Goal: Information Seeking & Learning: Learn about a topic

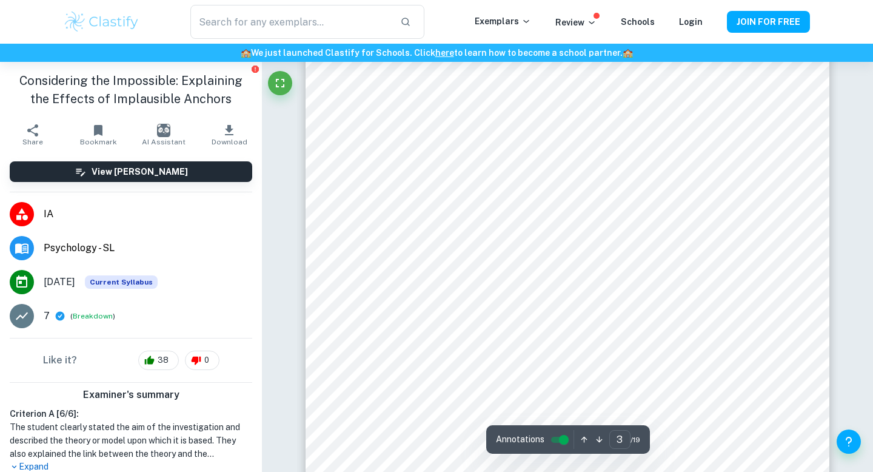
scroll to position [1602, 0]
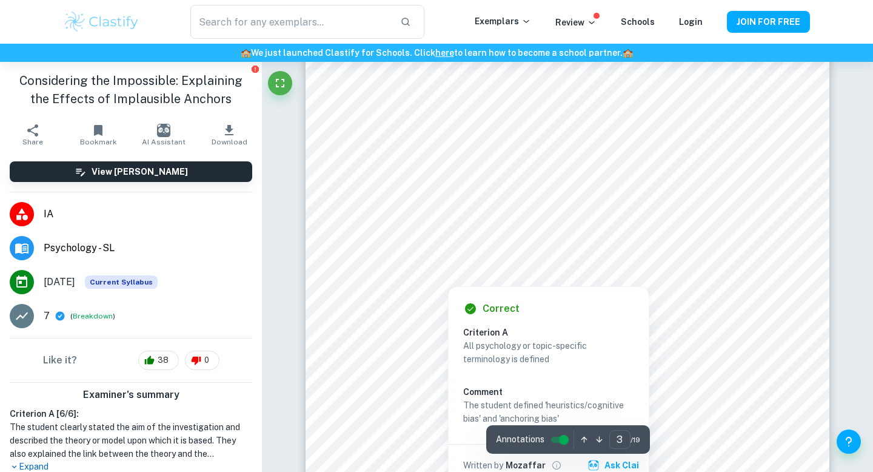
click at [554, 159] on div at bounding box center [569, 145] width 397 height 27
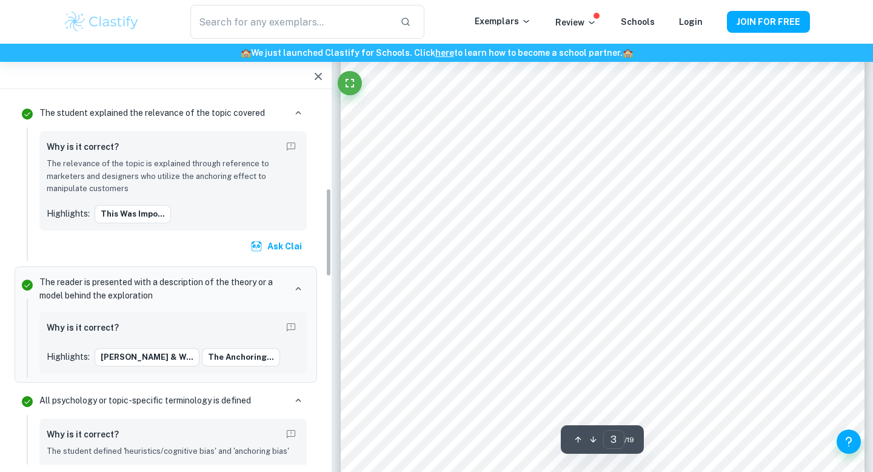
scroll to position [379, 0]
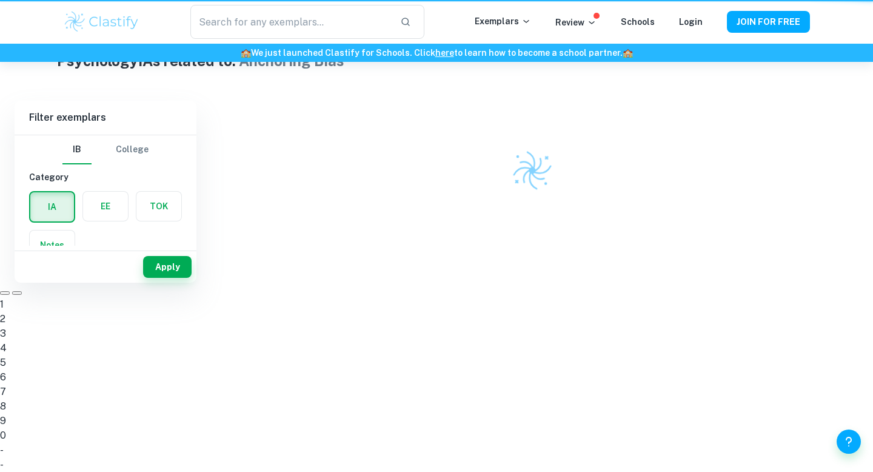
scroll to position [119, 0]
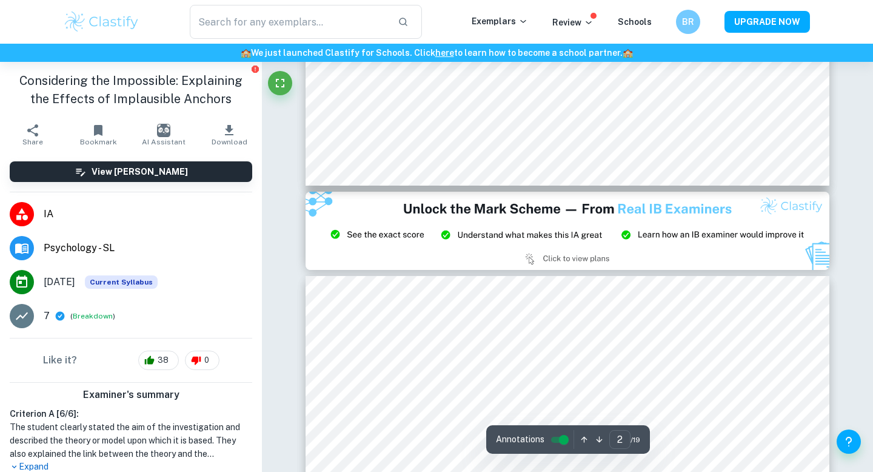
type input "3"
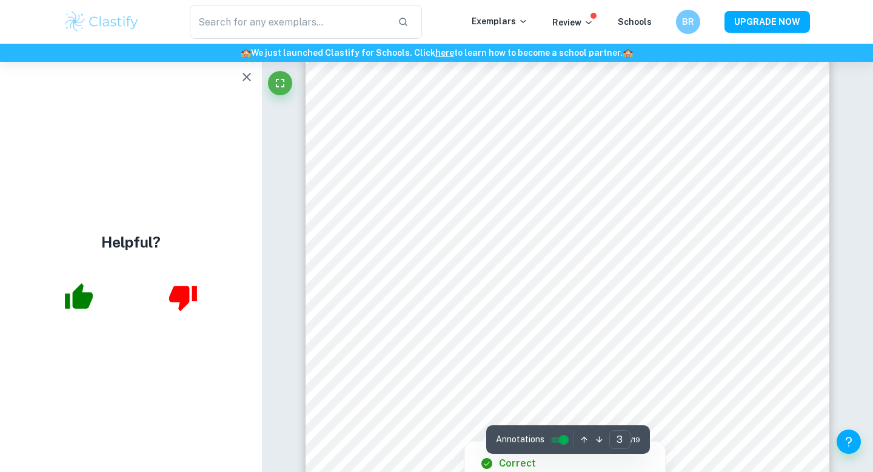
scroll to position [1663, 0]
